Goal: Task Accomplishment & Management: Complete application form

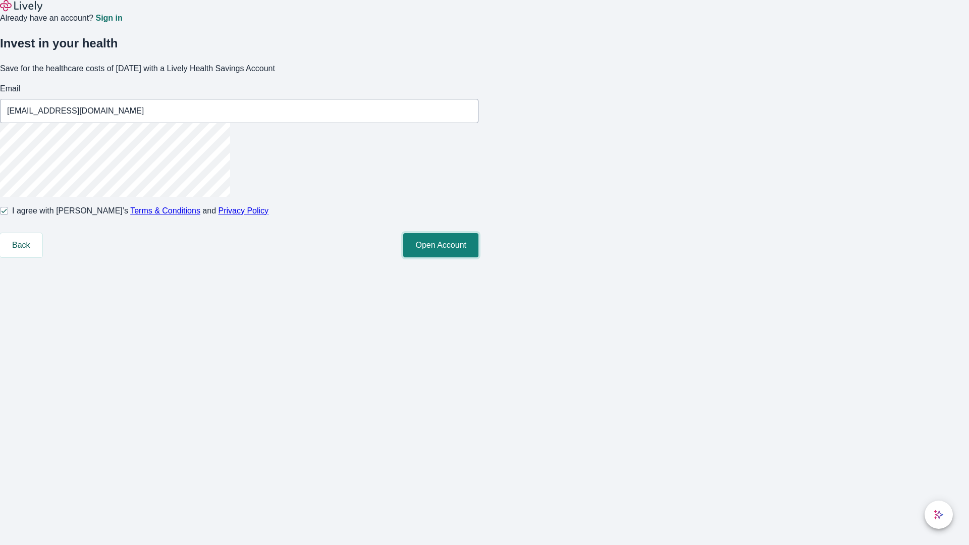
click at [479, 257] on button "Open Account" at bounding box center [440, 245] width 75 height 24
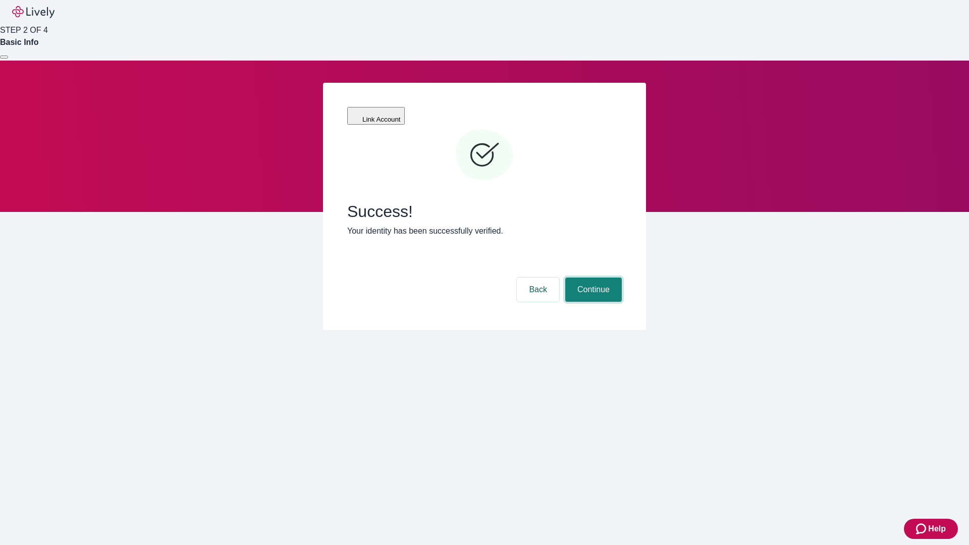
click at [592, 278] on button "Continue" at bounding box center [593, 290] width 57 height 24
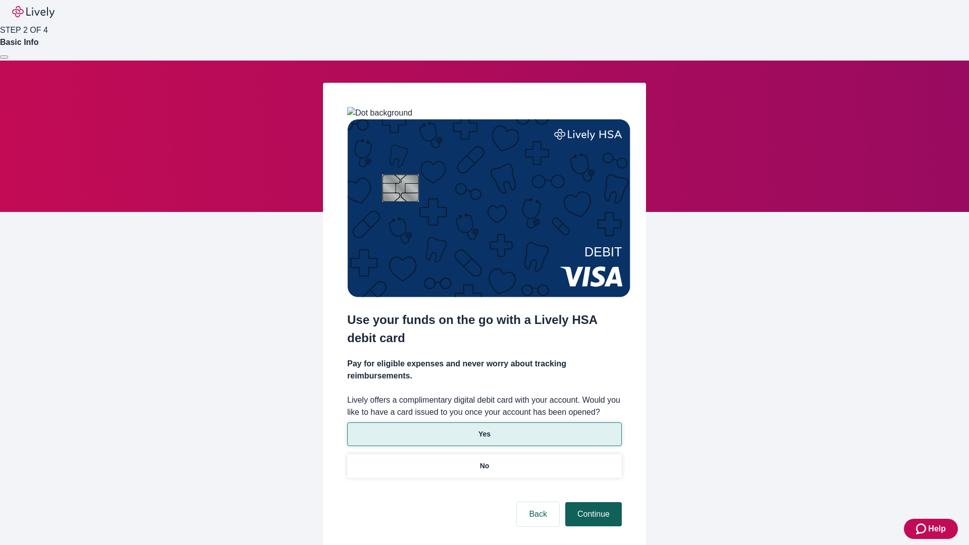
click at [484, 461] on p "No" at bounding box center [485, 466] width 10 height 11
click at [592, 502] on button "Continue" at bounding box center [593, 514] width 57 height 24
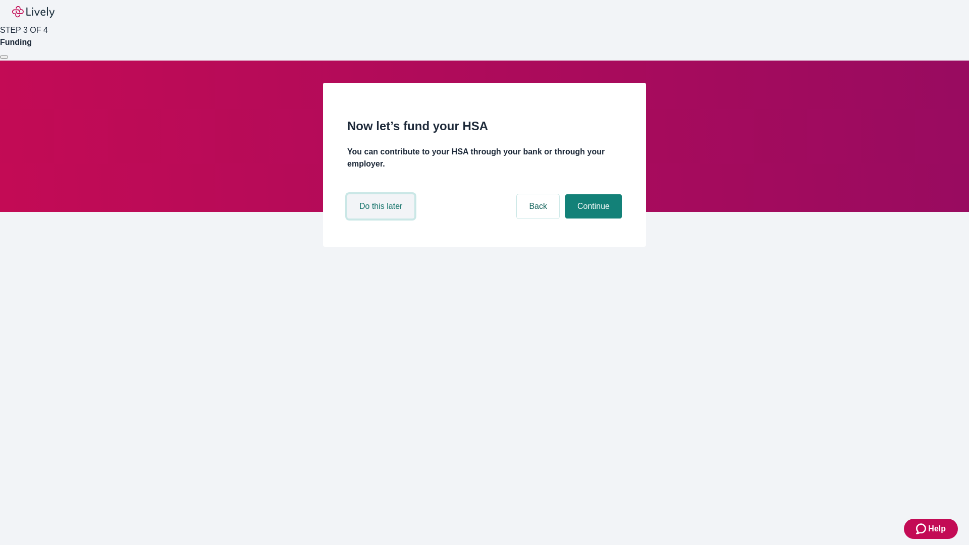
click at [382, 219] on button "Do this later" at bounding box center [380, 206] width 67 height 24
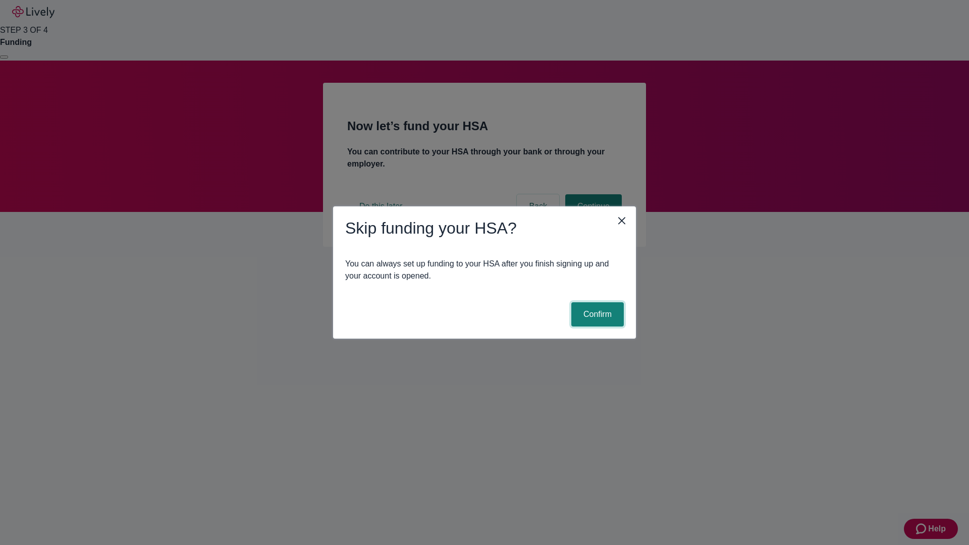
click at [596, 315] on button "Confirm" at bounding box center [598, 314] width 53 height 24
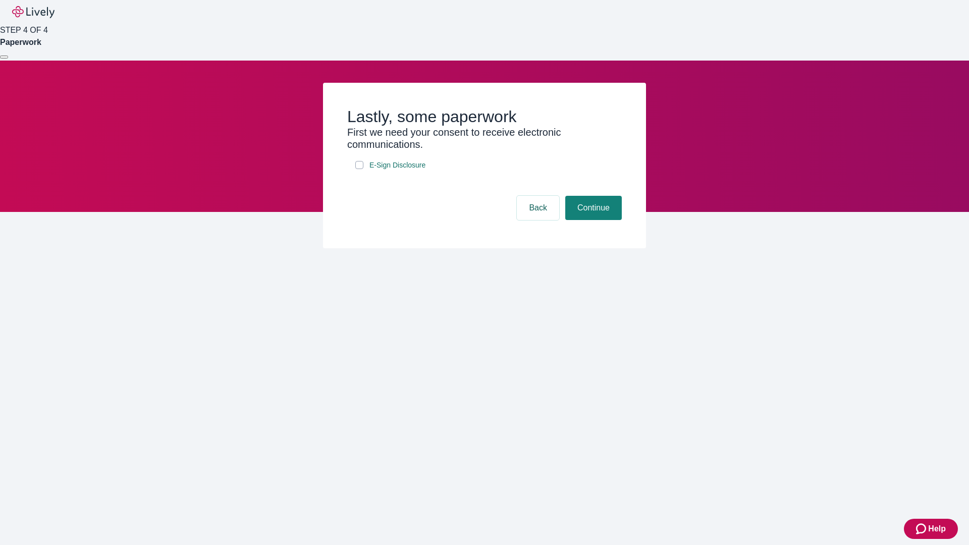
click at [359, 169] on input "E-Sign Disclosure" at bounding box center [359, 165] width 8 height 8
checkbox input "true"
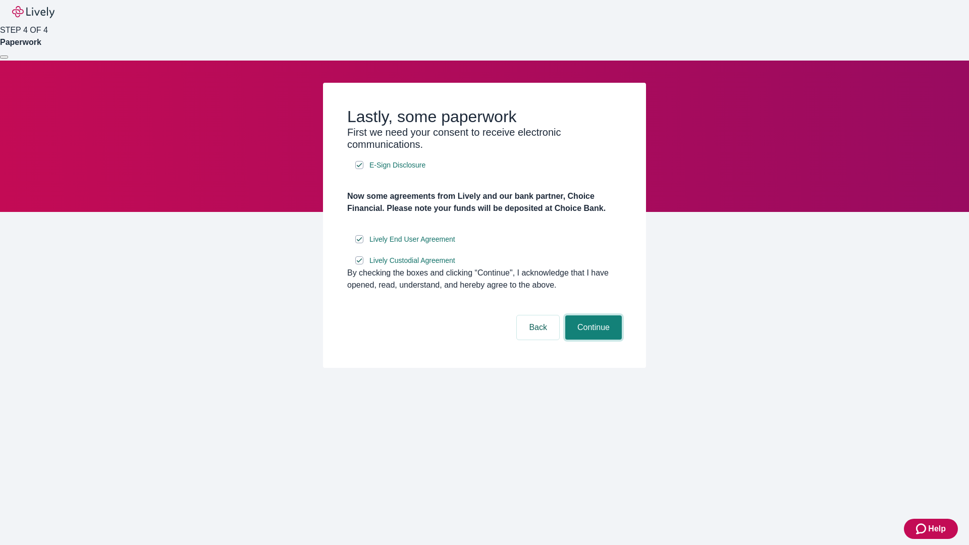
click at [592, 340] on button "Continue" at bounding box center [593, 328] width 57 height 24
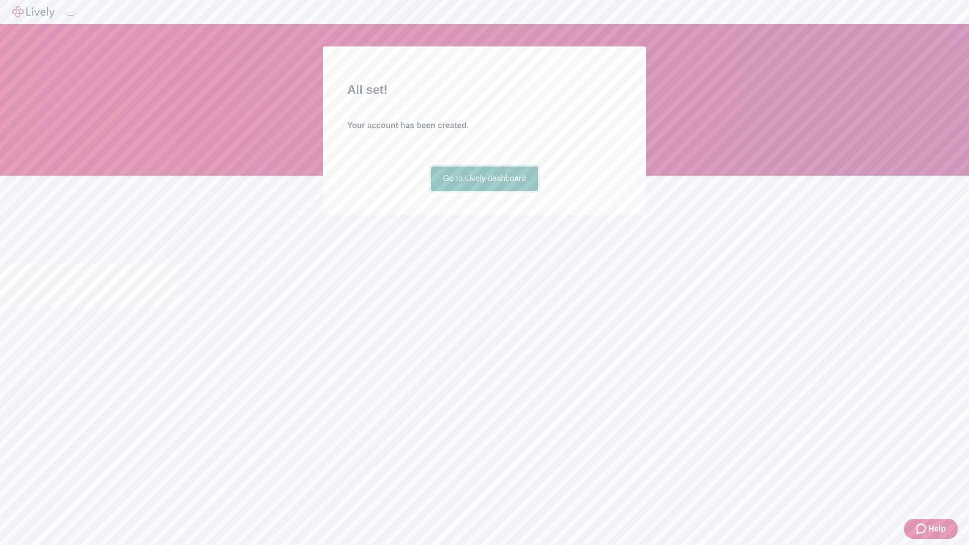
click at [484, 191] on link "Go to Lively dashboard" at bounding box center [485, 179] width 108 height 24
